Goal: Task Accomplishment & Management: Manage account settings

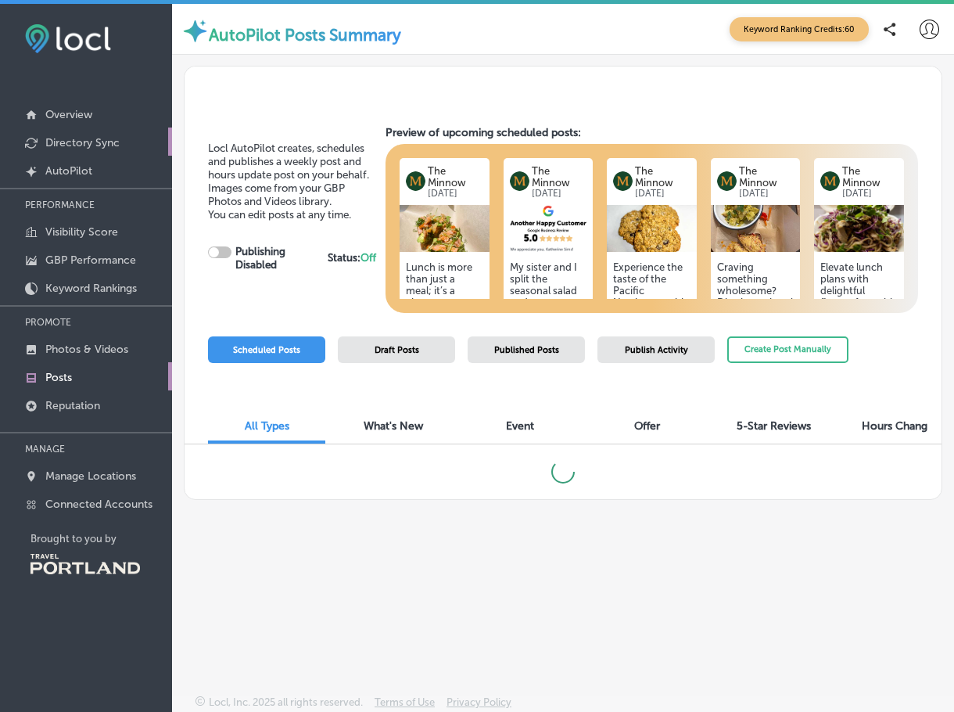
click at [78, 149] on p "Directory Sync" at bounding box center [82, 142] width 74 height 13
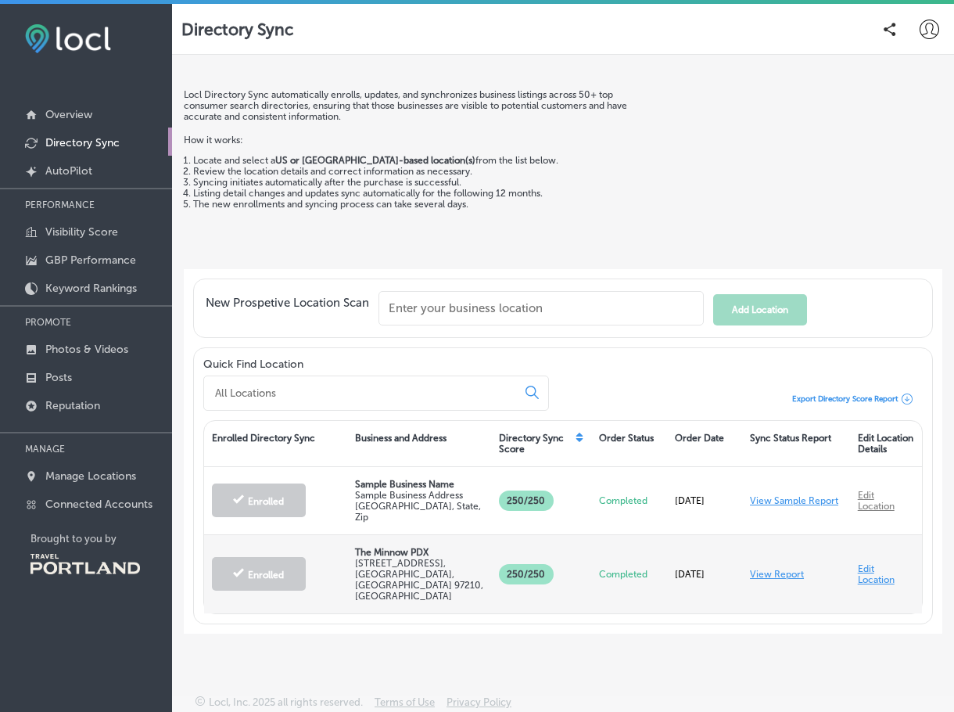
click at [873, 568] on link "Edit Location" at bounding box center [876, 574] width 37 height 22
select select "US"
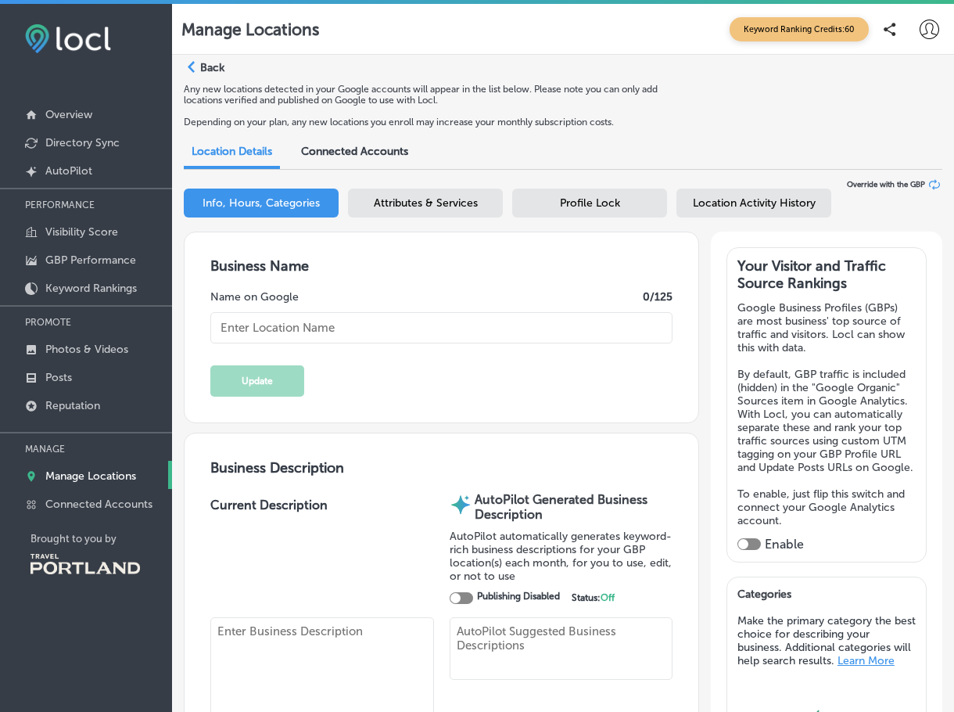
type input "The Minnow PDX"
type textarea "The Minnow PDX offers a farm-fresh dining experience, crafting seasonal soups, …"
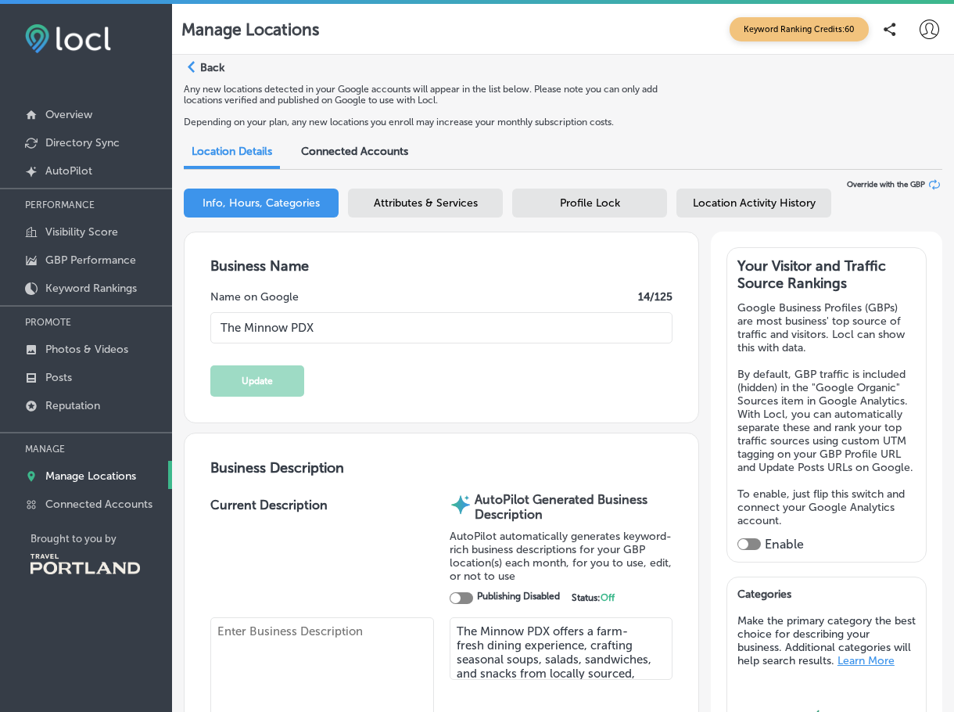
type input "[STREET_ADDRESS]"
type input "[GEOGRAPHIC_DATA]"
type input "97210"
type input "US"
type input "[URL][DOMAIN_NAME]"
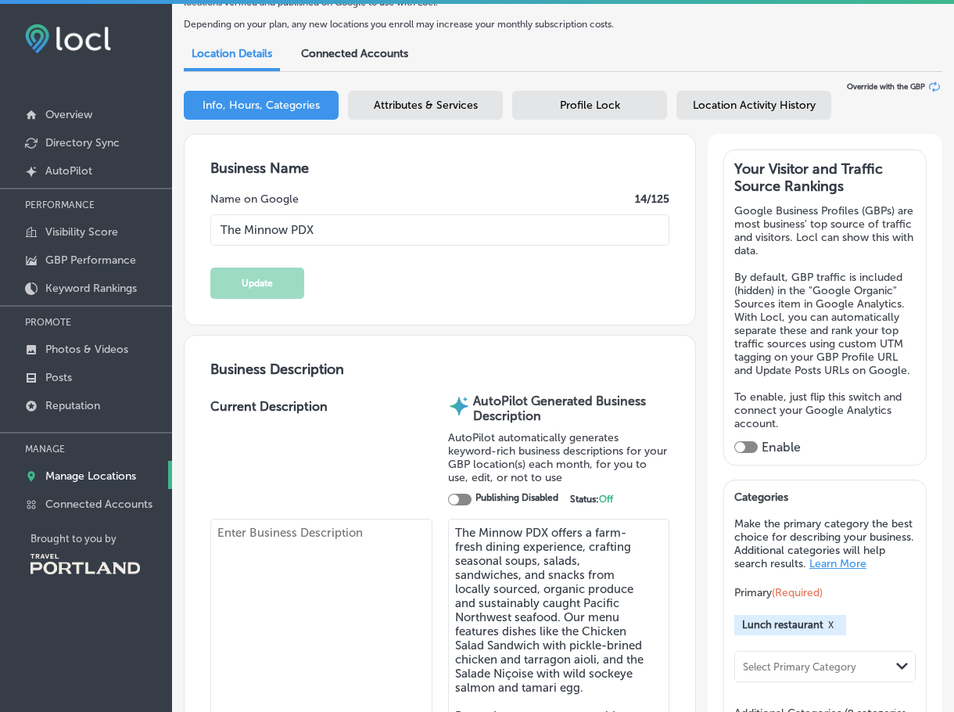
type input "30"
type input "[EMAIL_ADDRESS][DOMAIN_NAME]"
type input "[URL][DOMAIN_NAME]"
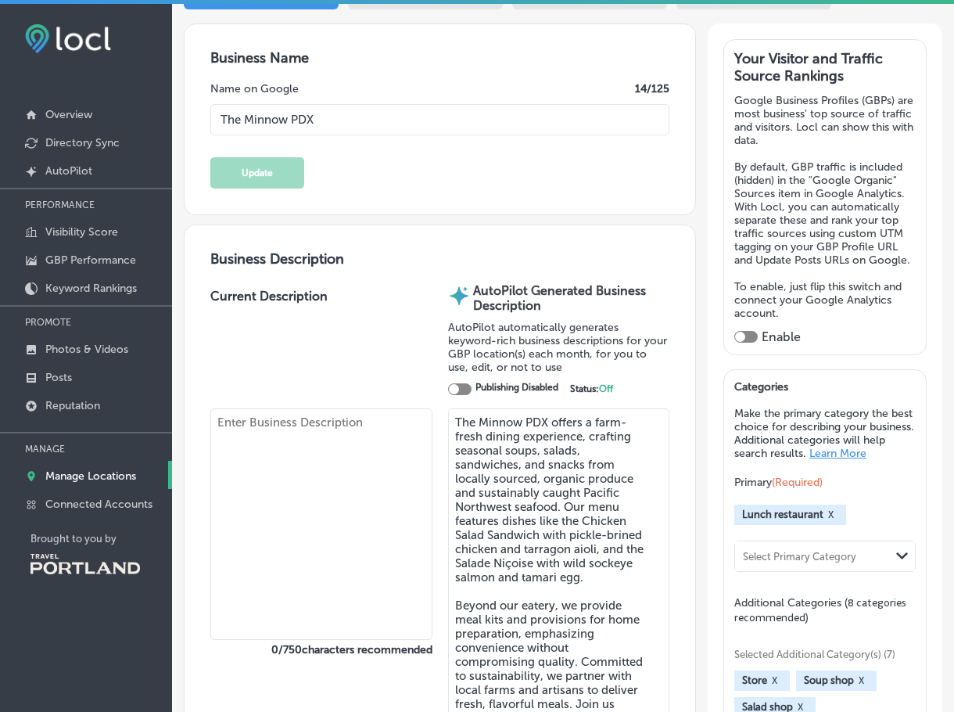
type textarea "A Farm-Fresh Eatery 🥕 Lunch fare, [PERSON_NAME] & sundries in a calm & casual e…"
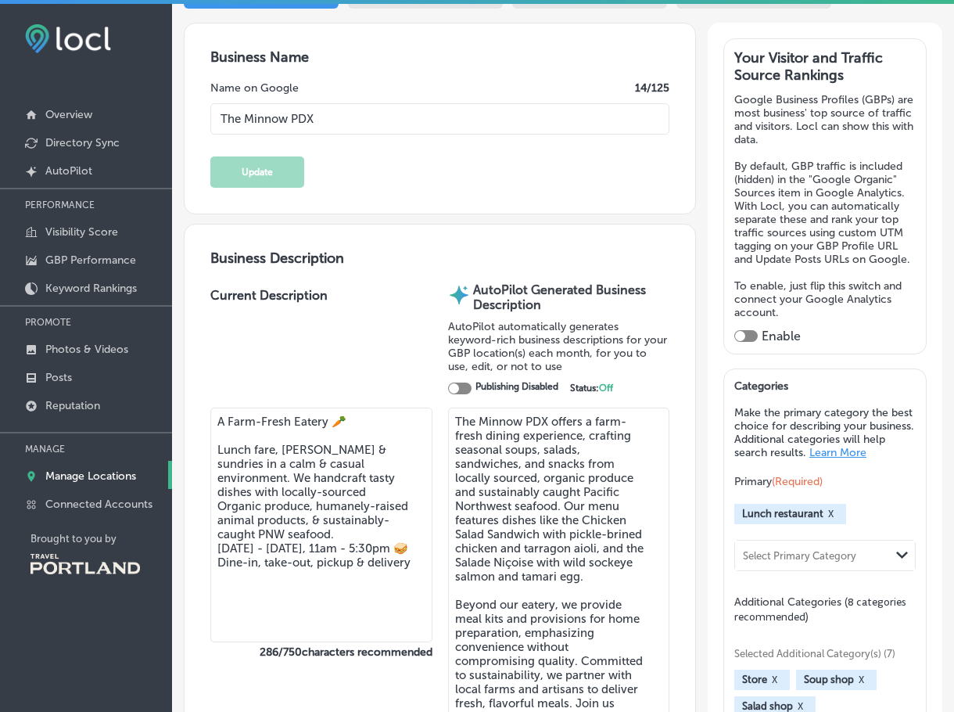
type input "[PHONE_NUMBER]"
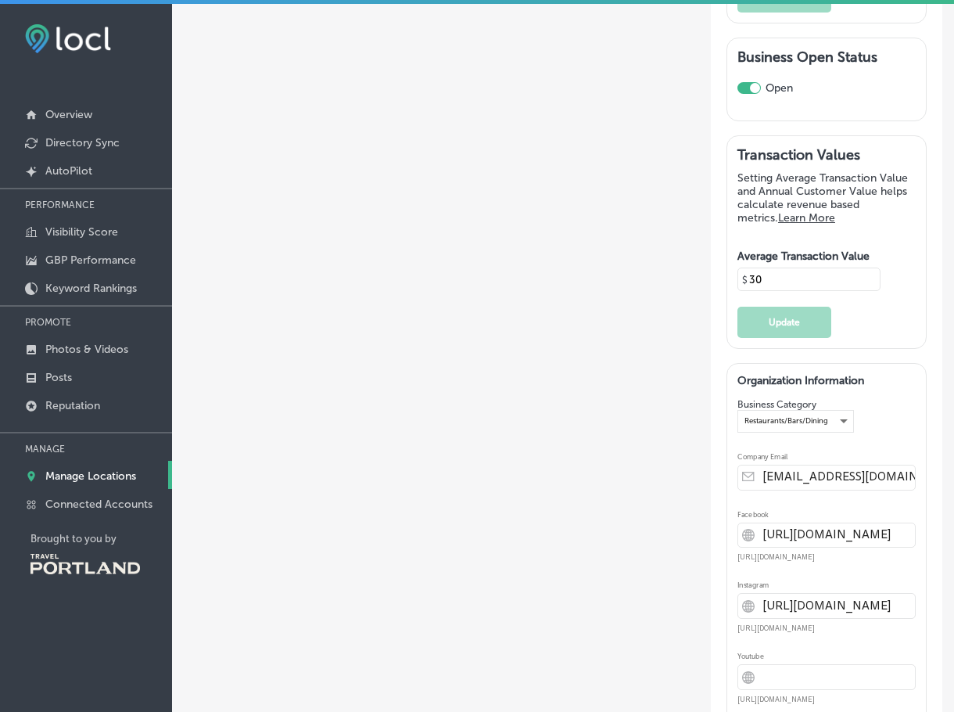
scroll to position [3336, 0]
click at [768, 271] on input "30" at bounding box center [807, 278] width 120 height 14
type input "3"
type input "25"
click at [768, 306] on button "Update" at bounding box center [784, 321] width 94 height 31
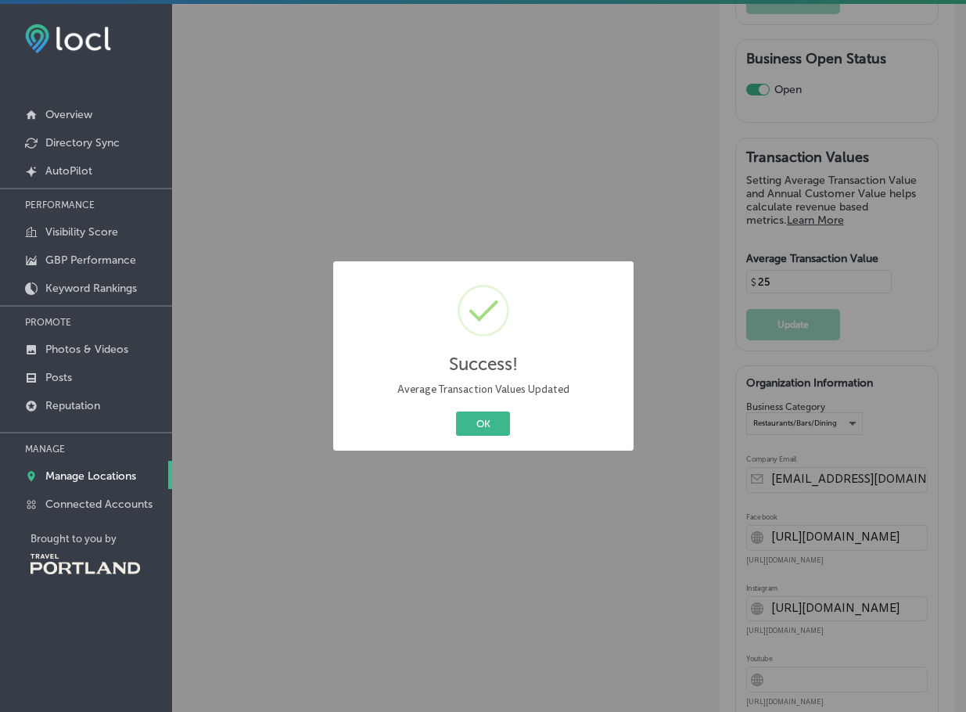
drag, startPoint x: 488, startPoint y: 423, endPoint x: 502, endPoint y: 423, distance: 14.1
click at [489, 423] on button "OK" at bounding box center [483, 423] width 54 height 24
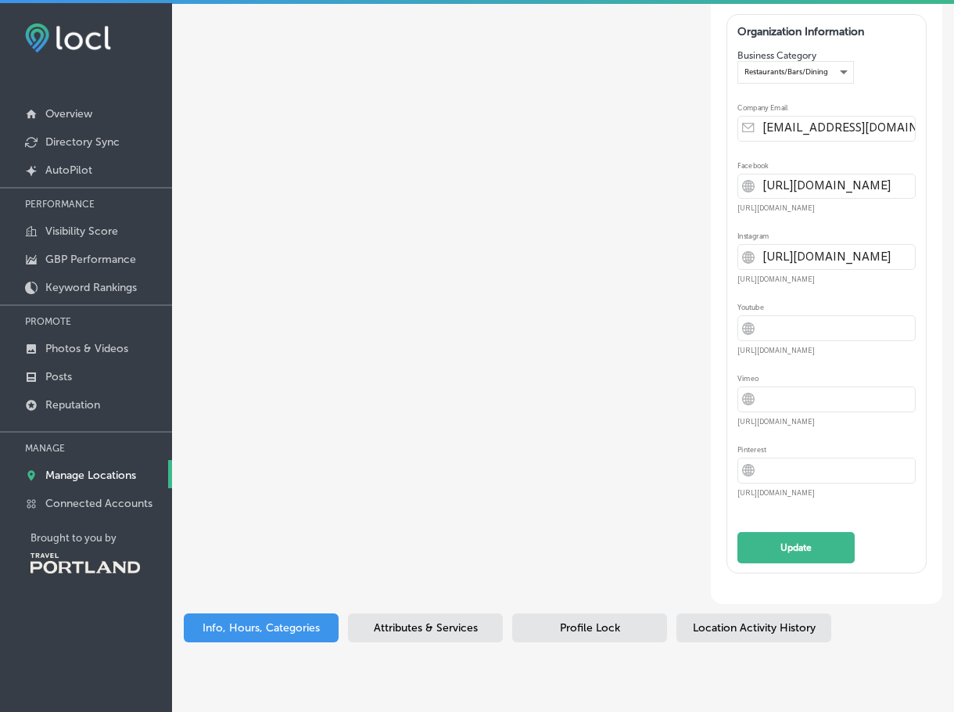
scroll to position [4, 0]
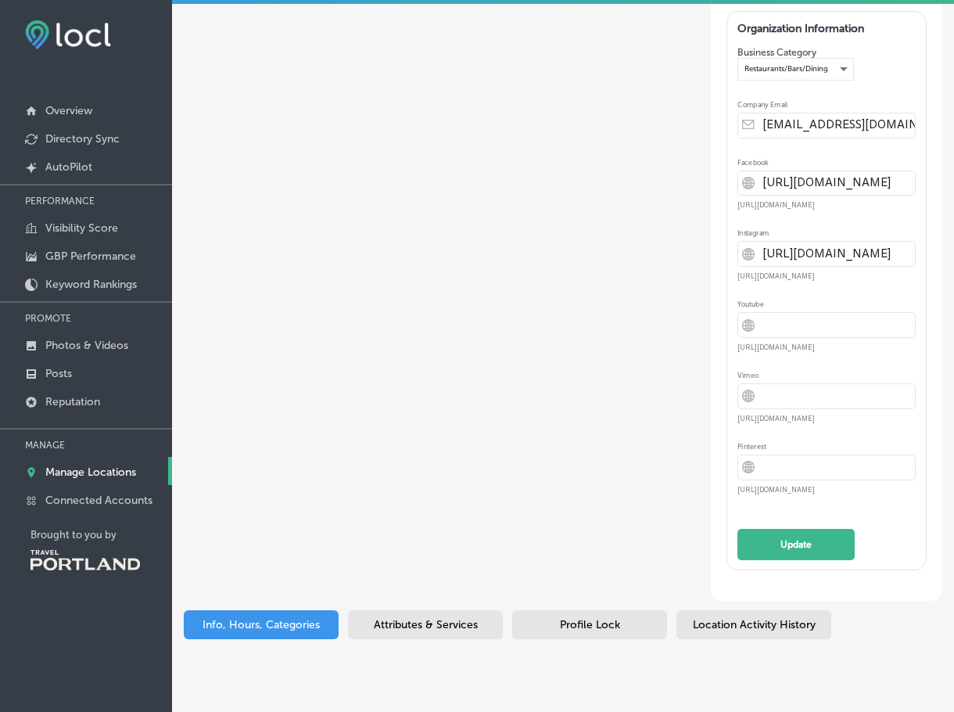
click at [405, 618] on span "Attributes & Services" at bounding box center [426, 624] width 104 height 13
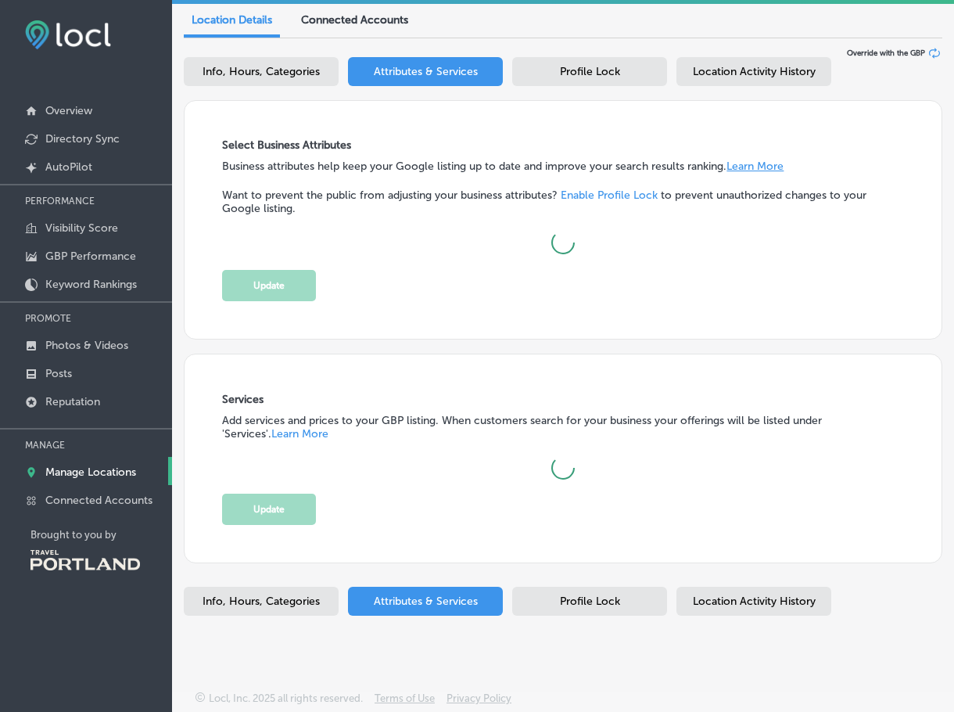
scroll to position [125, 0]
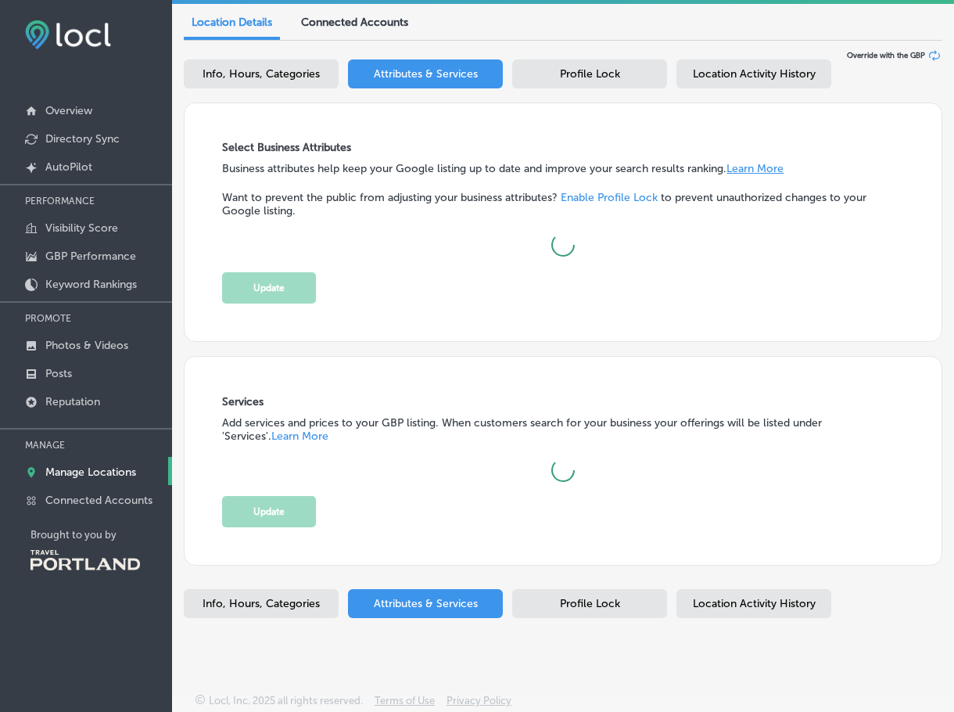
click at [618, 600] on span "Profile Lock" at bounding box center [590, 603] width 60 height 13
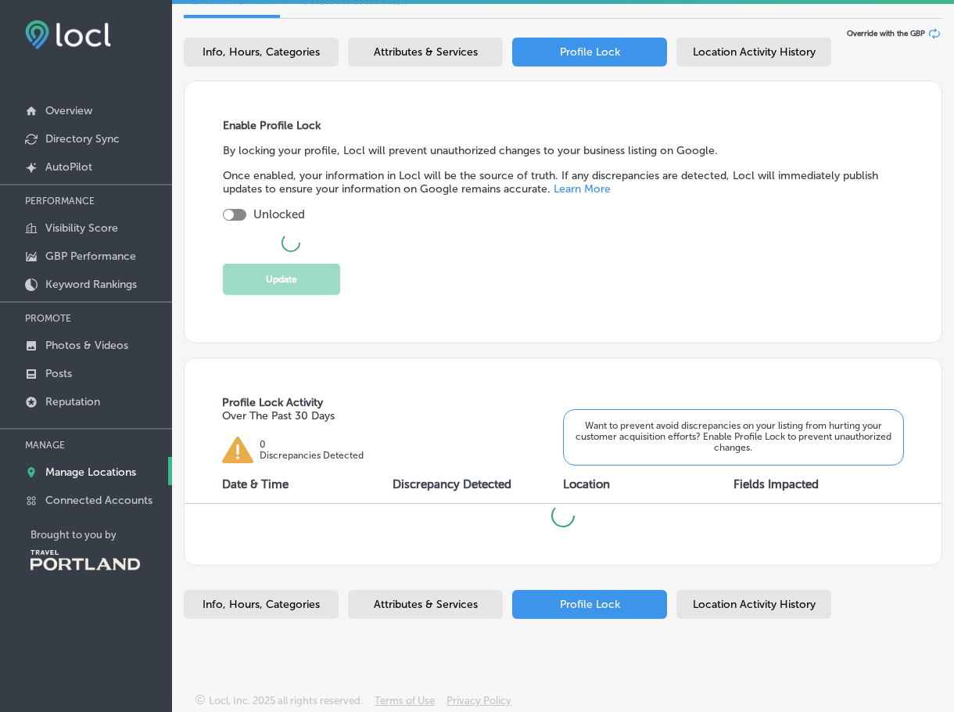
checkbox input "true"
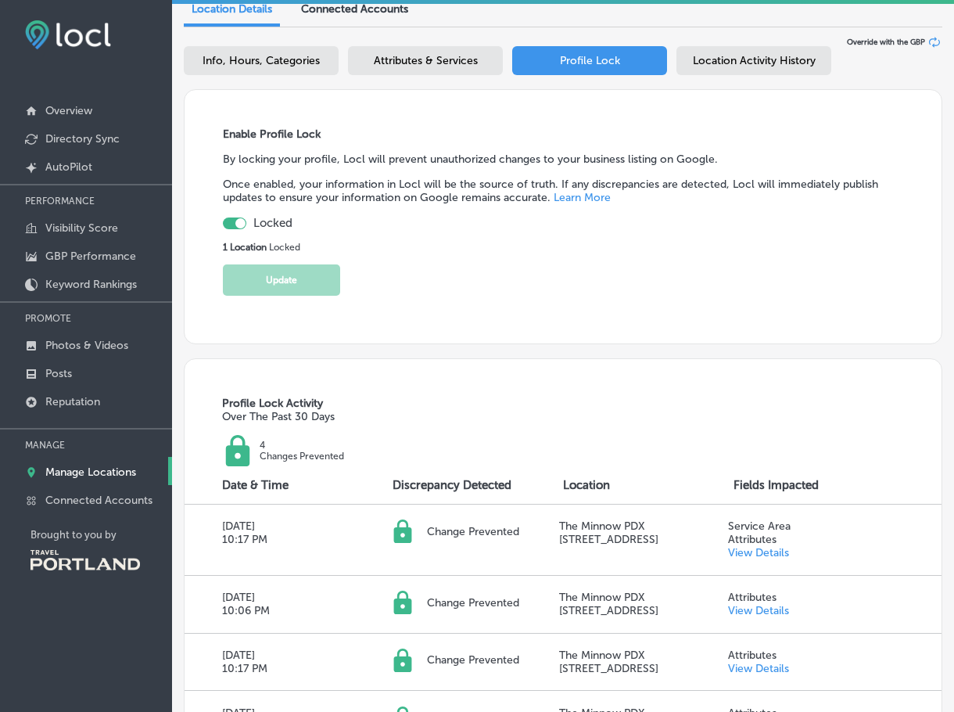
scroll to position [0, 0]
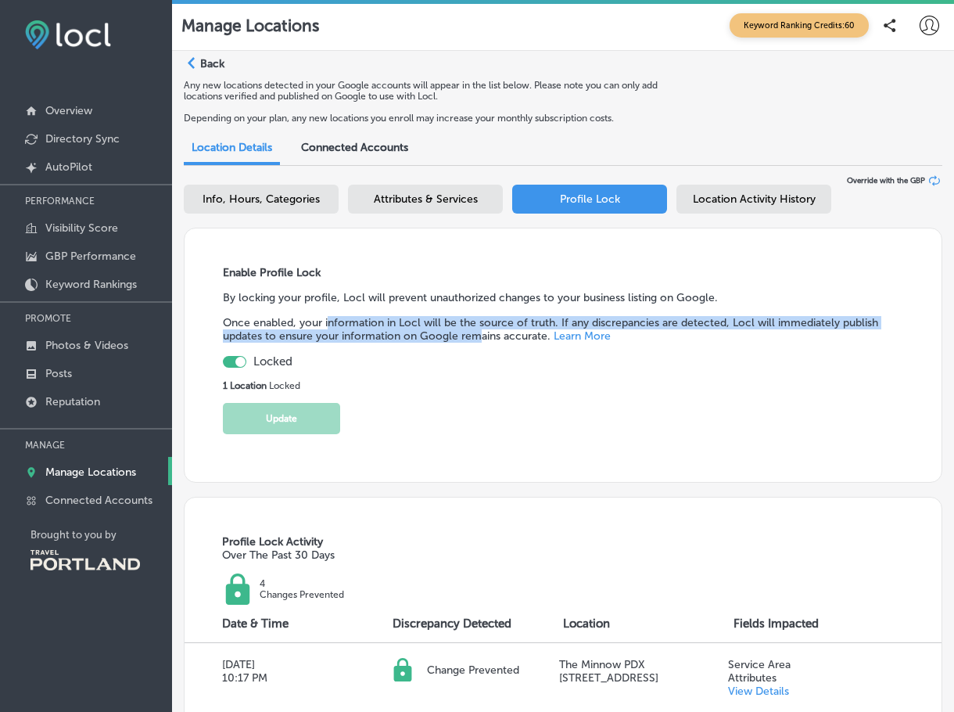
drag, startPoint x: 327, startPoint y: 322, endPoint x: 479, endPoint y: 344, distance: 153.3
click at [479, 344] on div "Enable Profile Lock By locking your profile, Locl will prevent unauthorized cha…" at bounding box center [563, 355] width 758 height 255
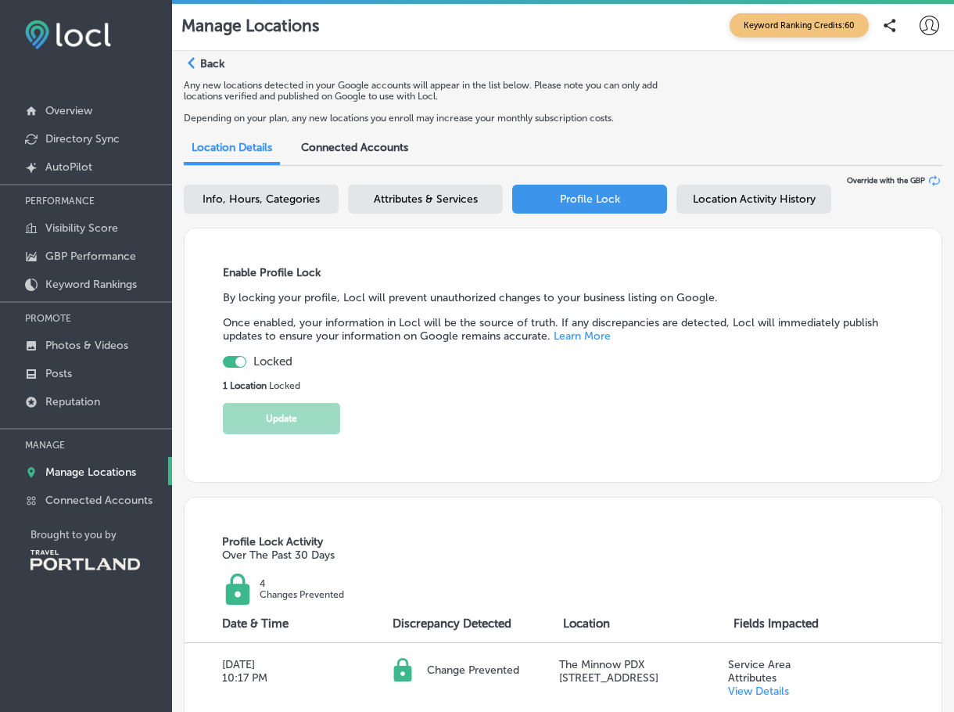
click at [424, 192] on span "Attributes & Services" at bounding box center [426, 198] width 104 height 13
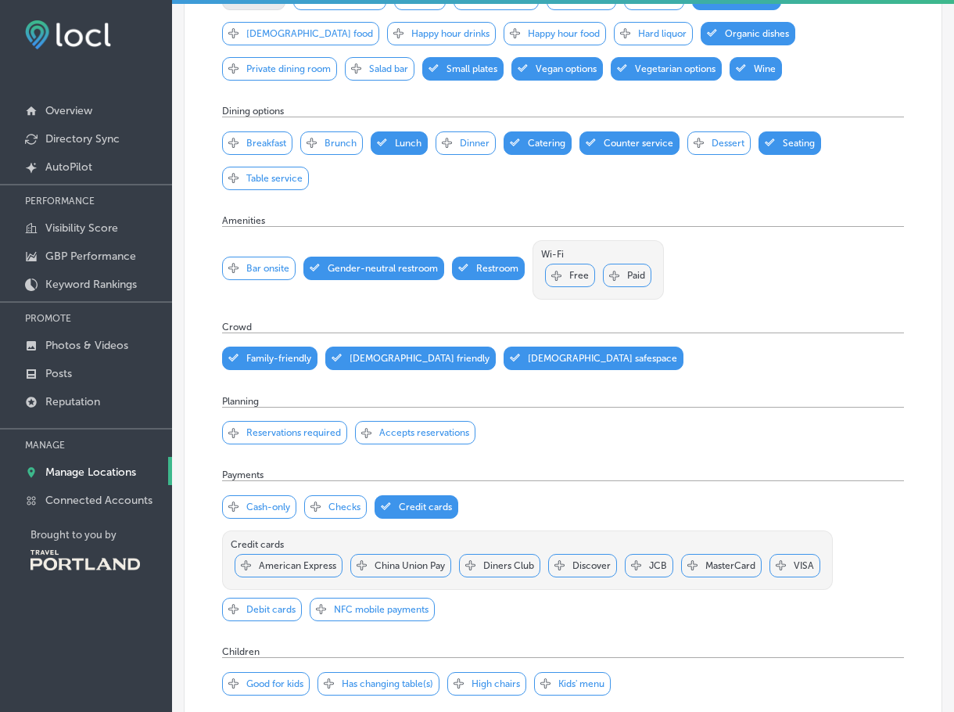
scroll to position [1812, 0]
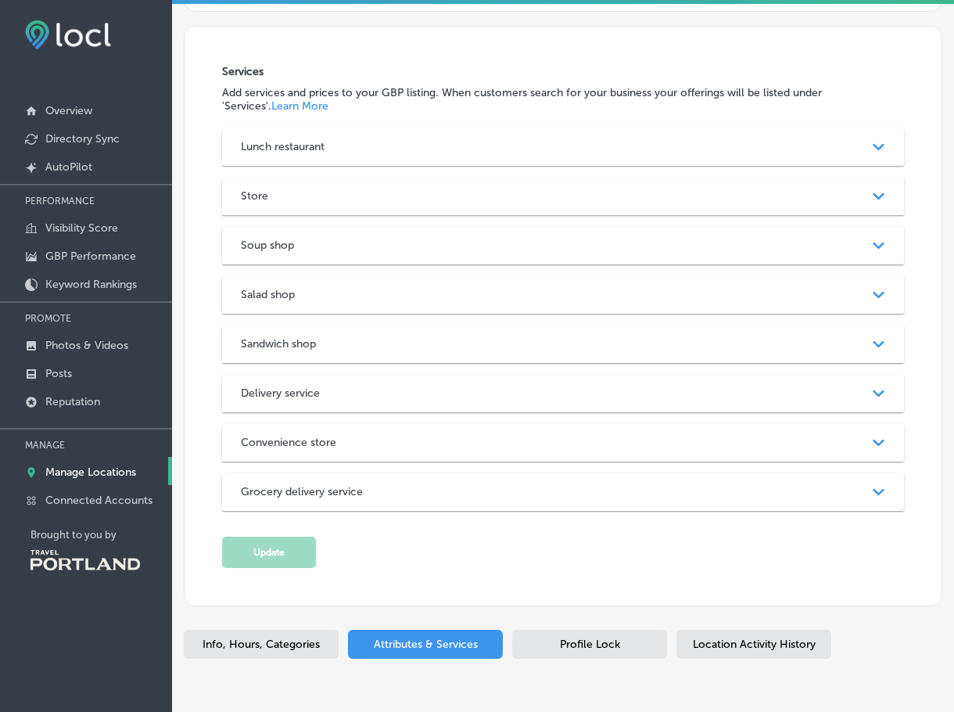
click at [579, 637] on span "Profile Lock" at bounding box center [590, 643] width 60 height 13
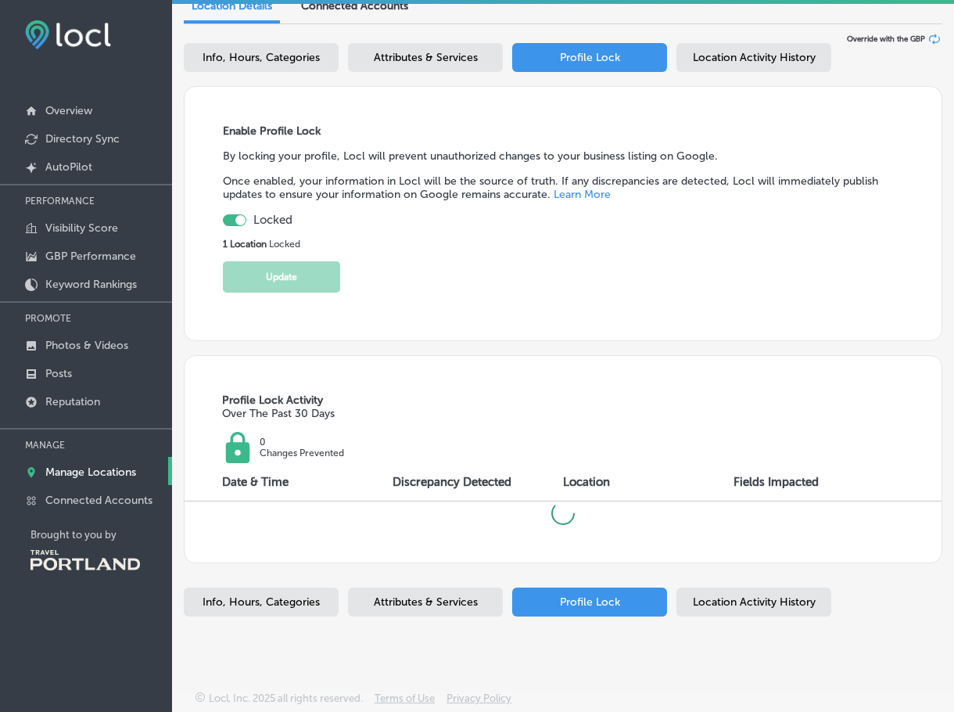
scroll to position [358, 0]
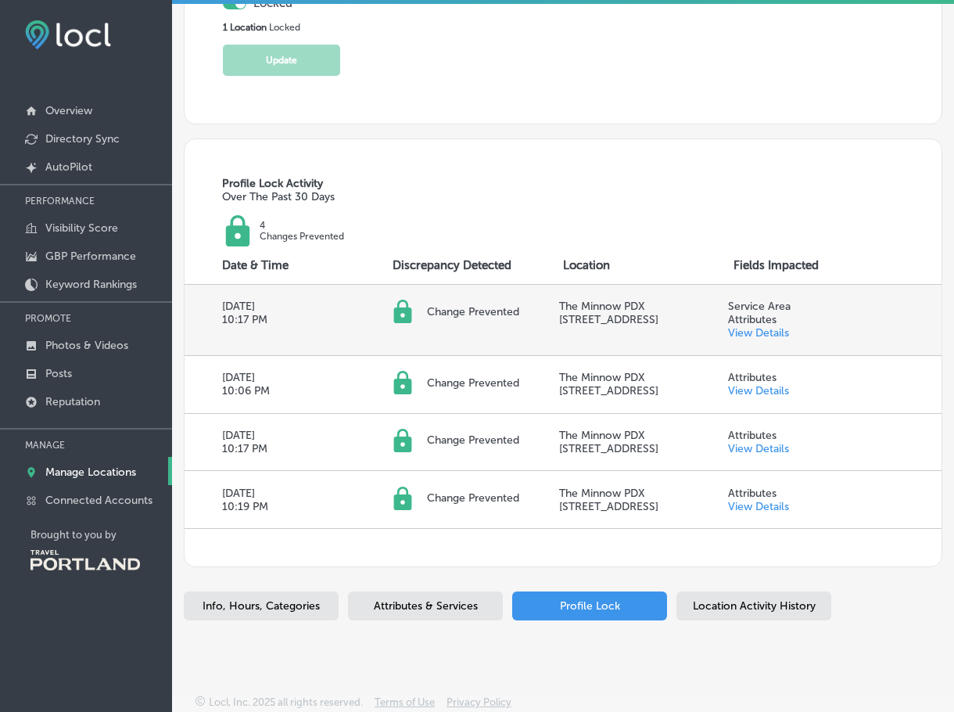
click at [755, 331] on link "View Details" at bounding box center [758, 332] width 61 height 13
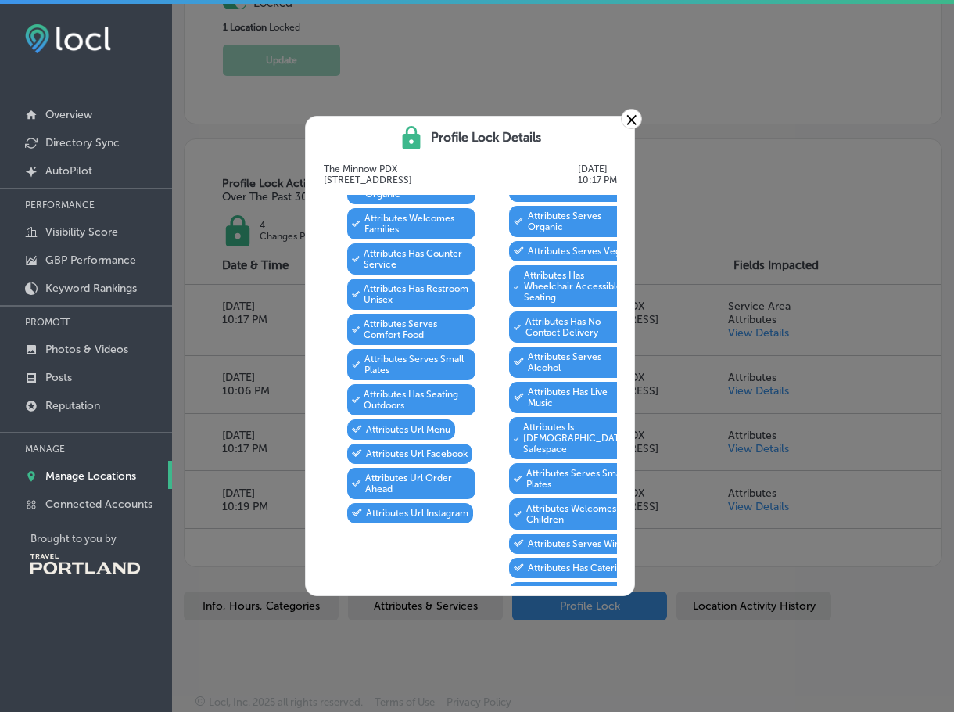
scroll to position [0, 0]
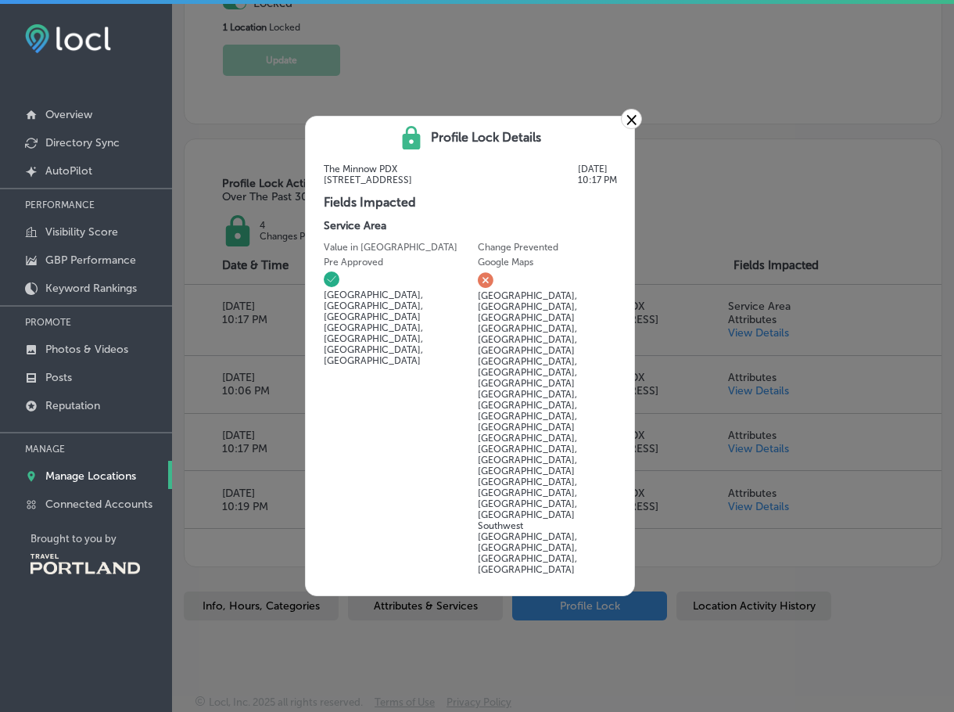
click at [623, 110] on div "× Profile Lock Details The Minnow PDX [STREET_ADDRESS] [DATE] 10:17 PM Fields I…" at bounding box center [477, 356] width 954 height 712
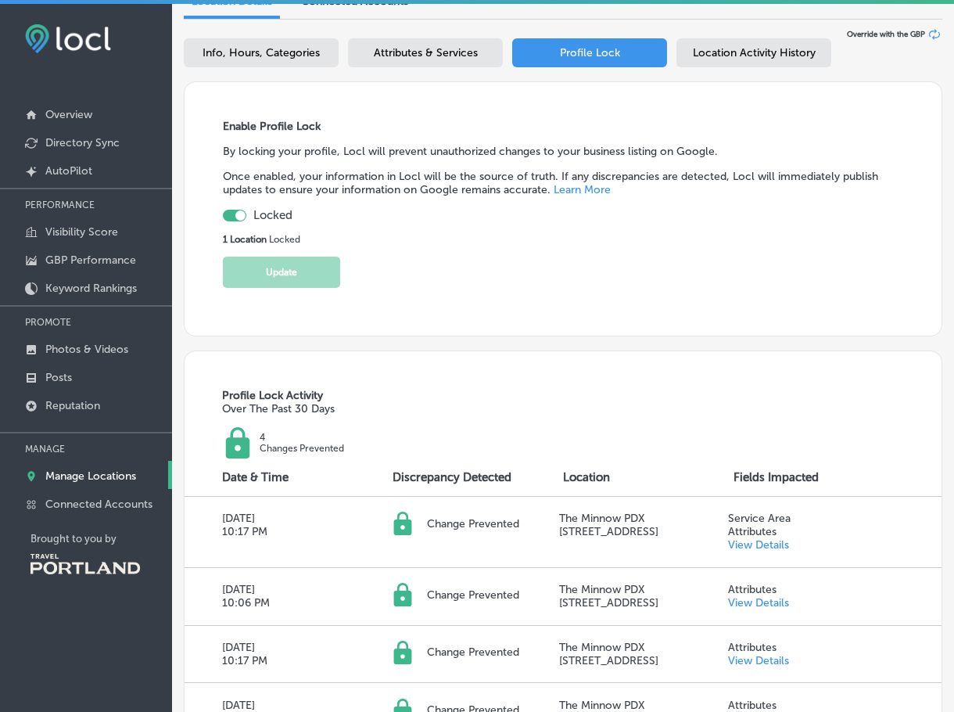
scroll to position [149, 0]
click at [231, 217] on div at bounding box center [234, 216] width 23 height 12
checkbox input "false"
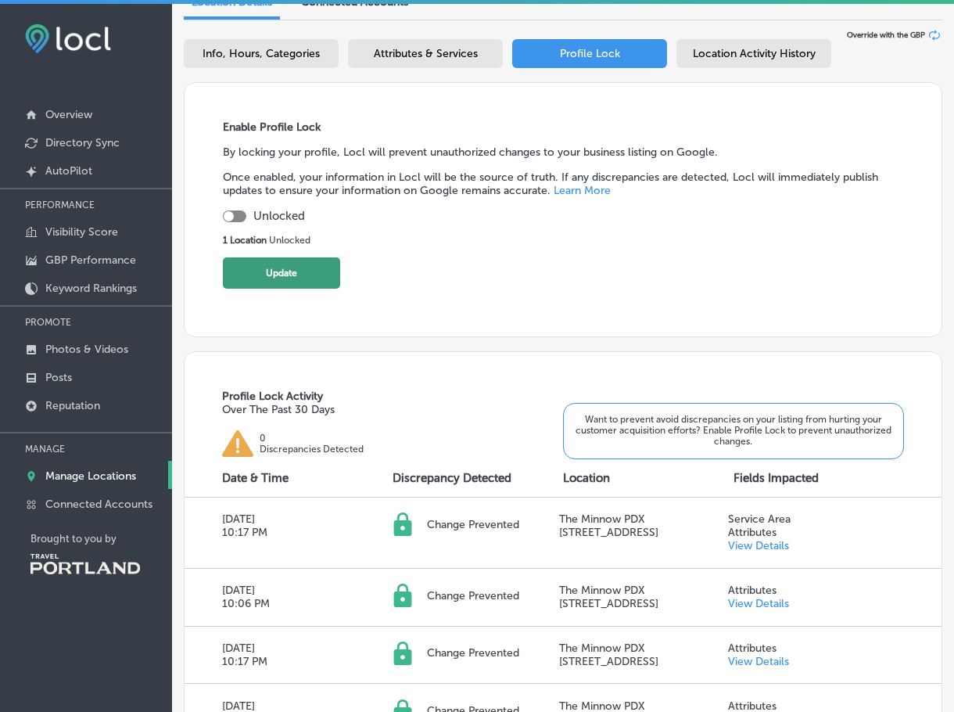
click at [269, 268] on button "Update" at bounding box center [281, 272] width 117 height 31
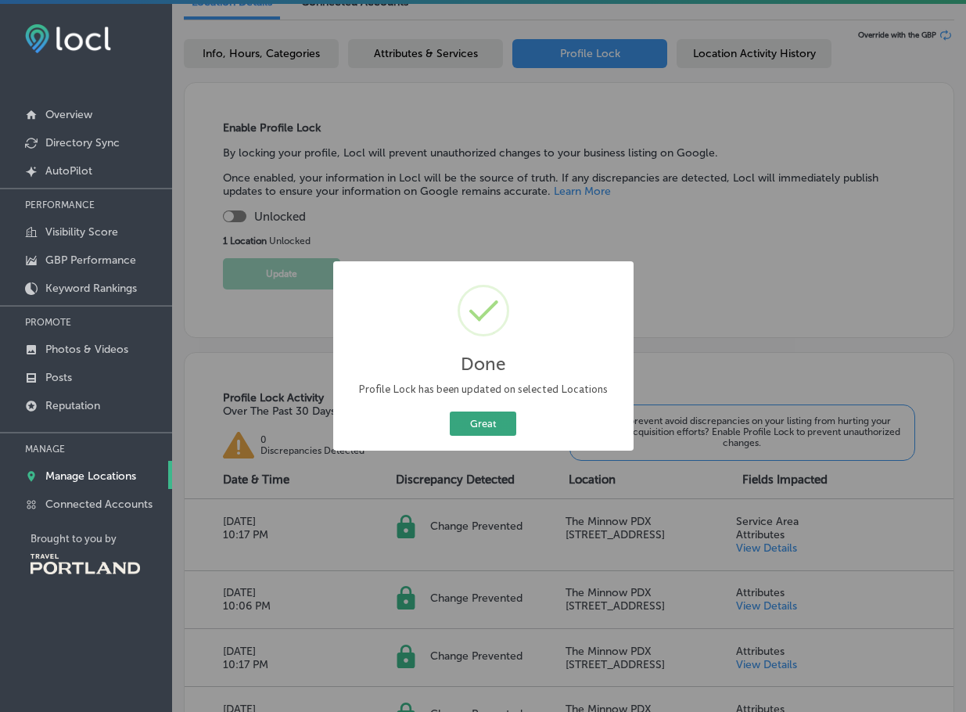
click at [485, 415] on button "Great" at bounding box center [483, 423] width 66 height 24
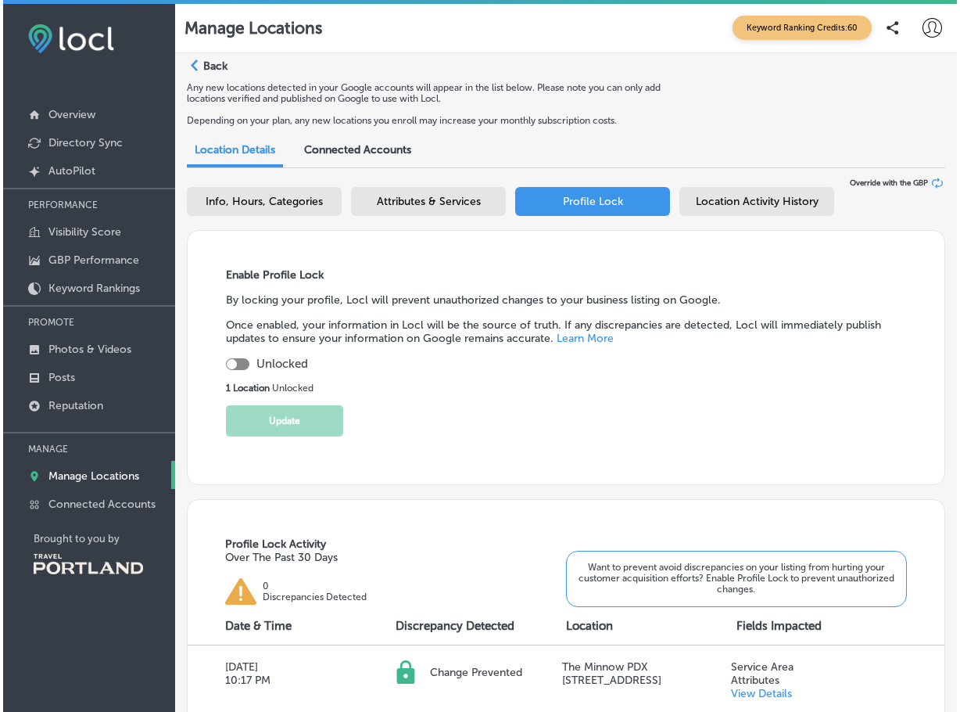
scroll to position [0, 0]
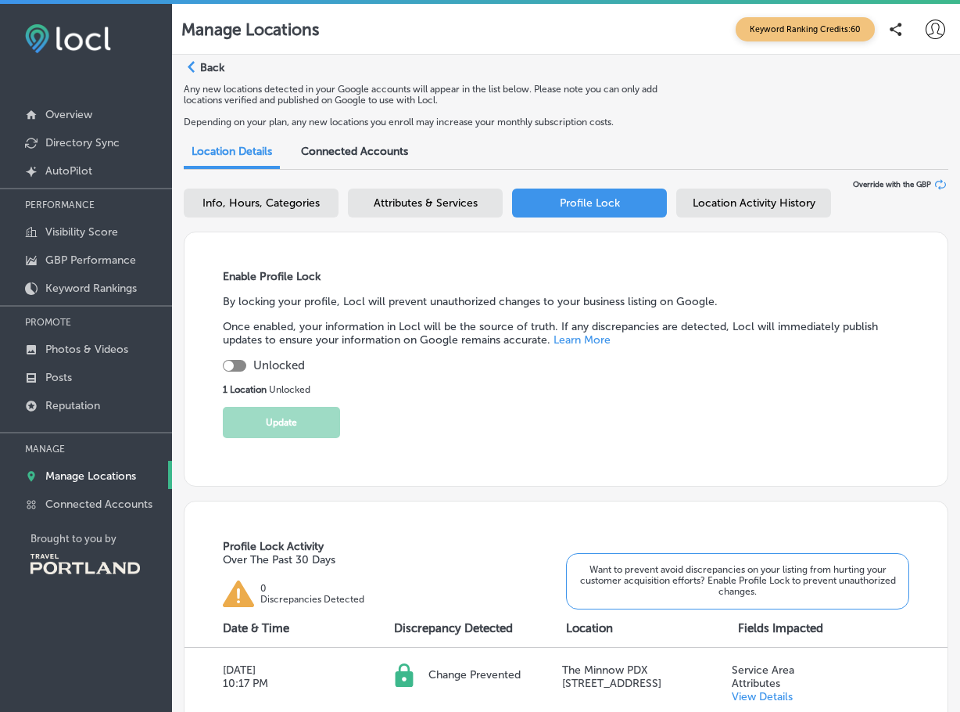
click at [771, 196] on span "Location Activity History" at bounding box center [754, 202] width 123 height 13
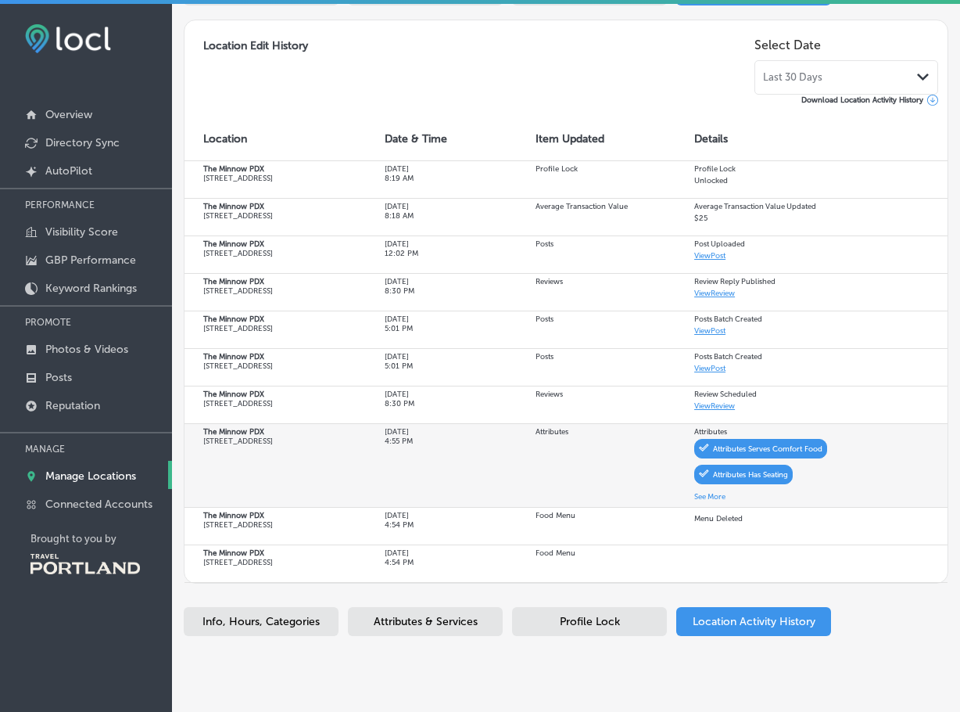
scroll to position [228, 0]
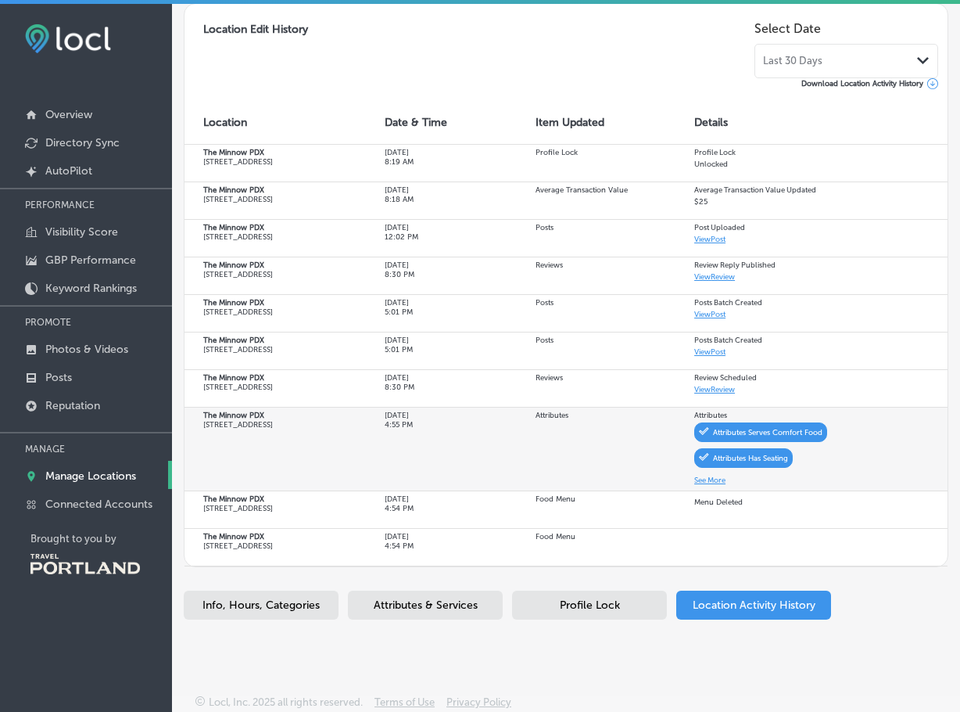
click at [708, 478] on button "See More" at bounding box center [709, 479] width 31 height 15
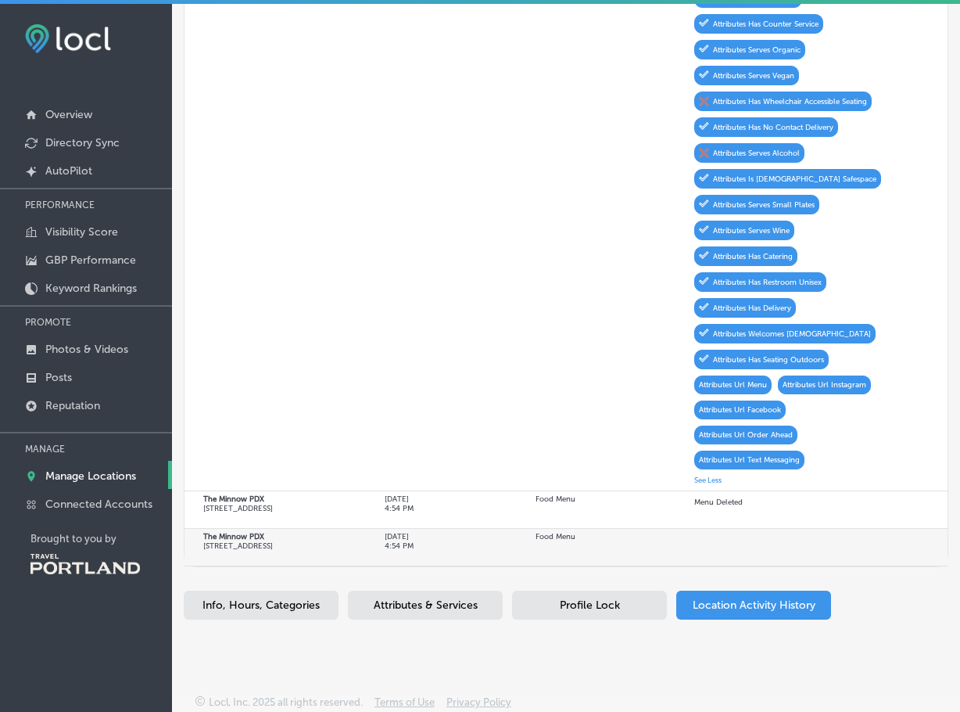
scroll to position [929, 0]
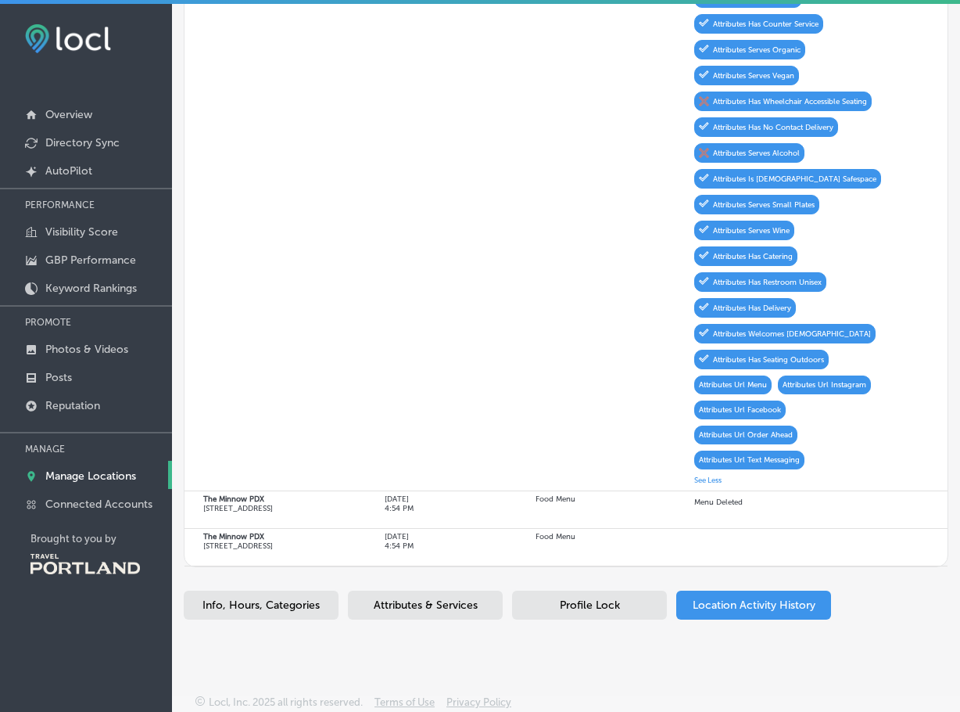
click at [611, 609] on span "Profile Lock" at bounding box center [590, 604] width 60 height 13
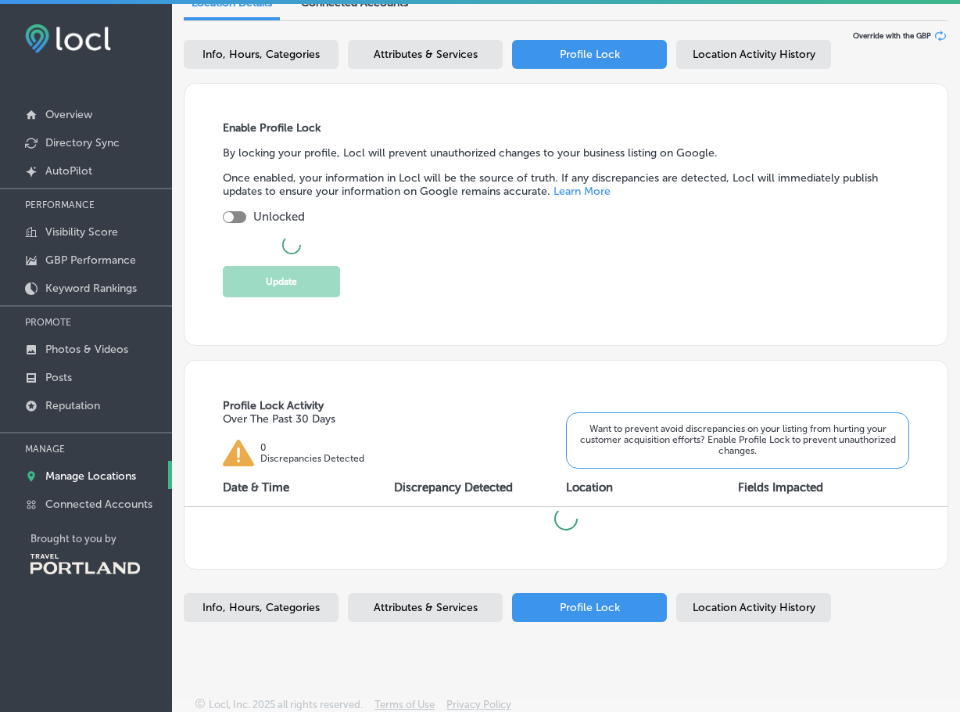
scroll to position [360, 0]
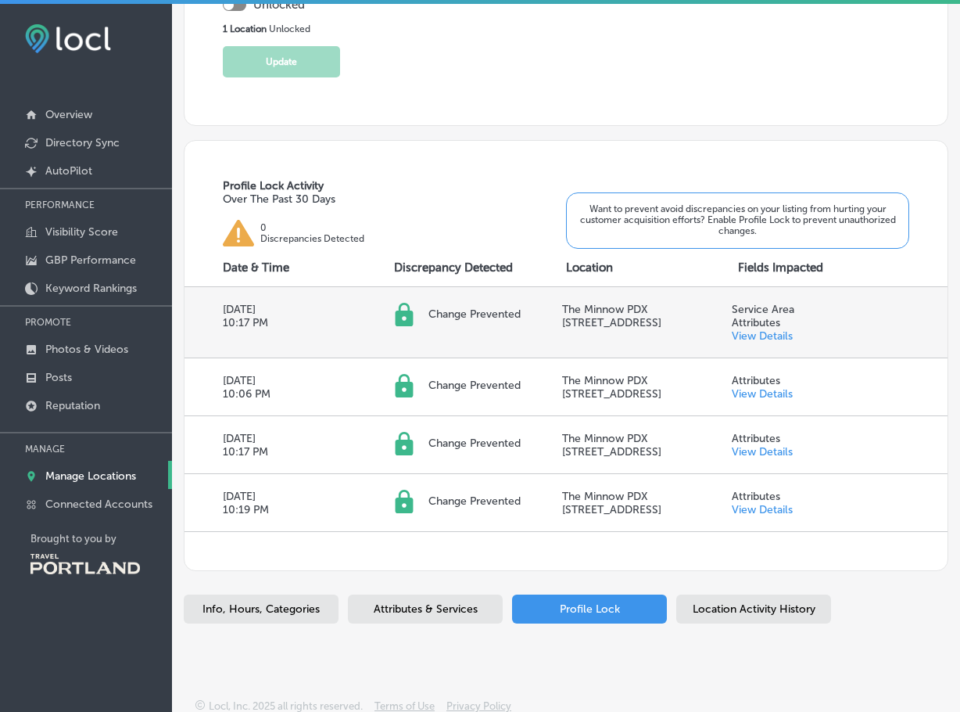
click at [763, 328] on div "Service Area Attributes View Details" at bounding box center [763, 323] width 63 height 40
click at [765, 332] on link "View Details" at bounding box center [762, 335] width 61 height 13
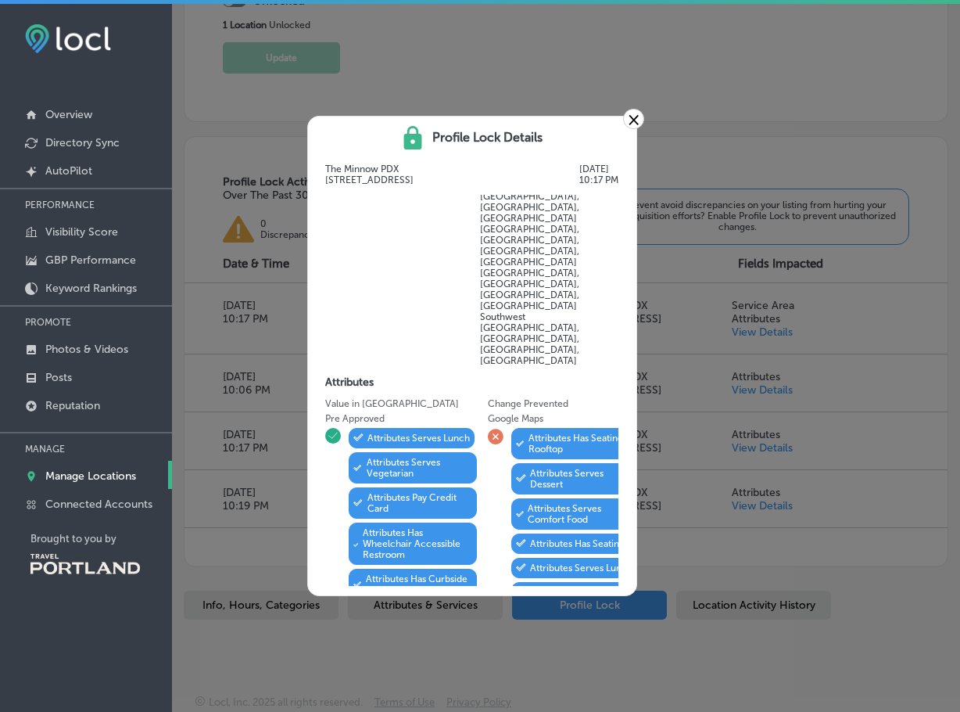
scroll to position [626, 0]
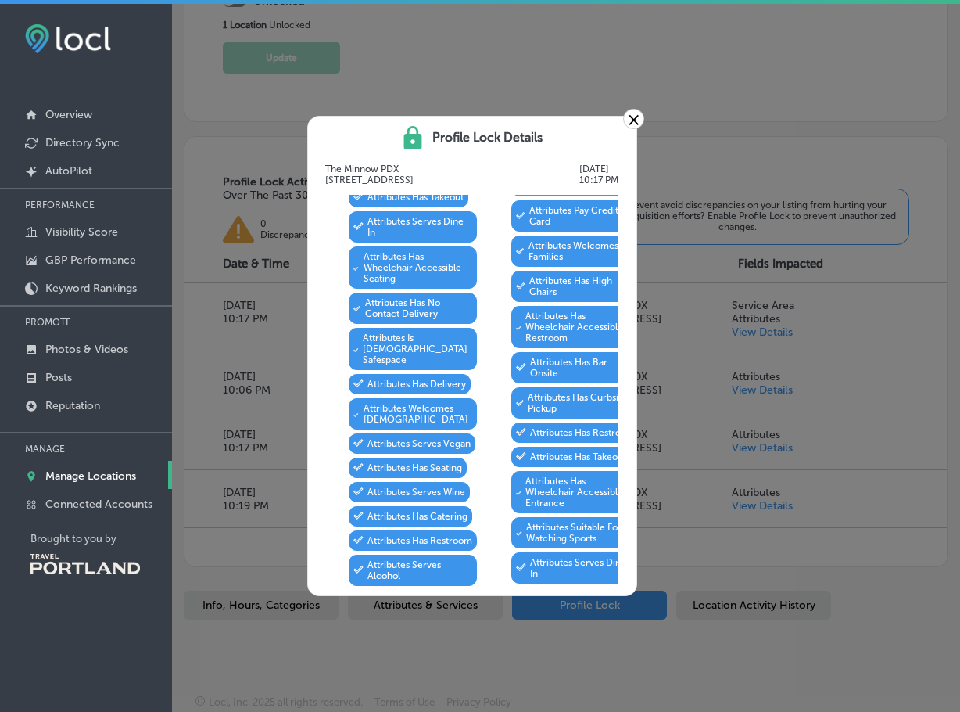
click at [624, 120] on link "×" at bounding box center [633, 119] width 21 height 20
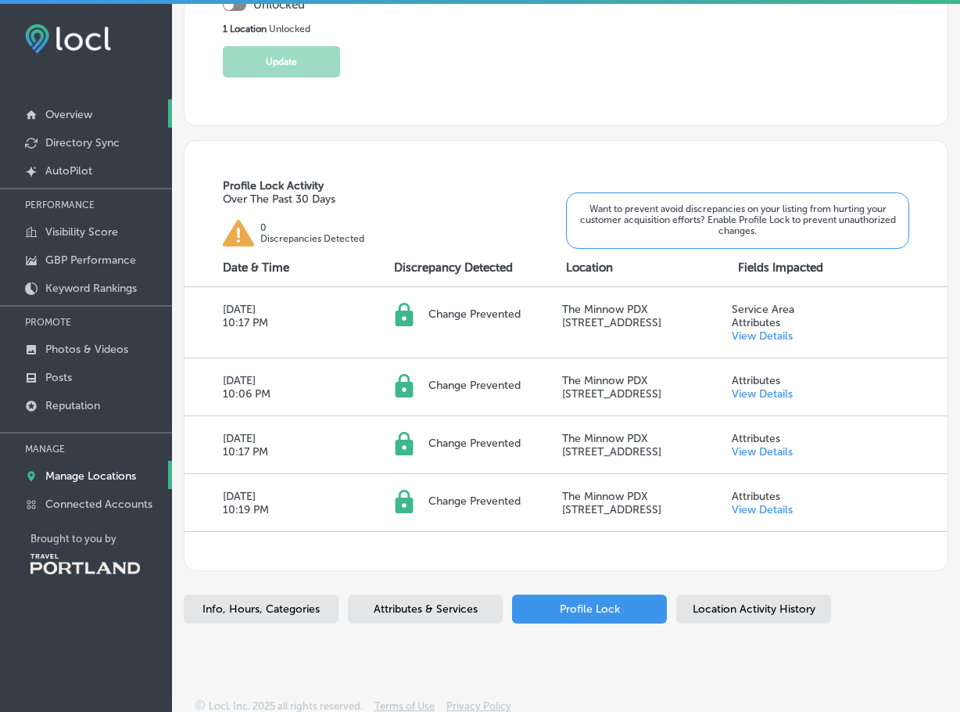
click at [87, 113] on p "Overview" at bounding box center [68, 114] width 47 height 13
